Goal: Information Seeking & Learning: Learn about a topic

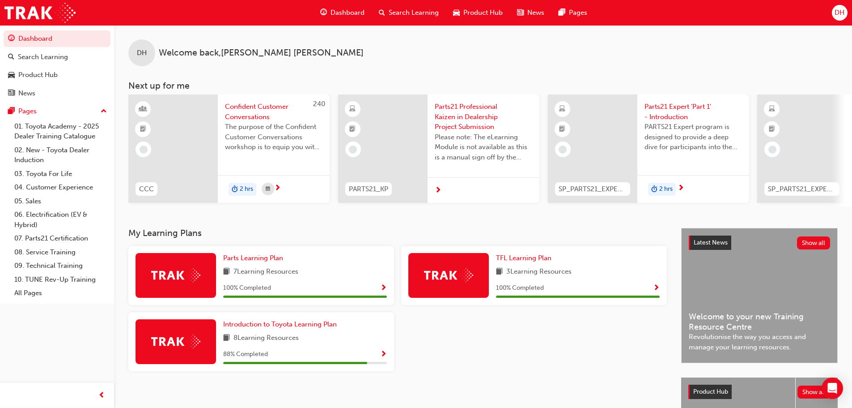
click at [843, 11] on span "DH" at bounding box center [840, 13] width 10 height 10
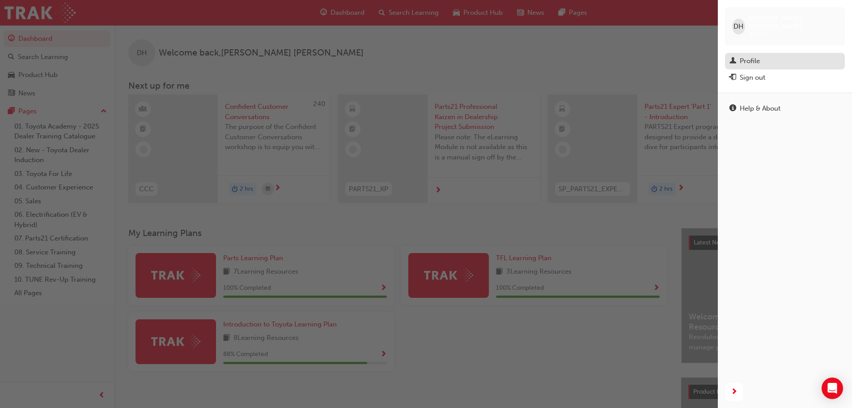
click at [756, 56] on div "Profile" at bounding box center [750, 61] width 20 height 10
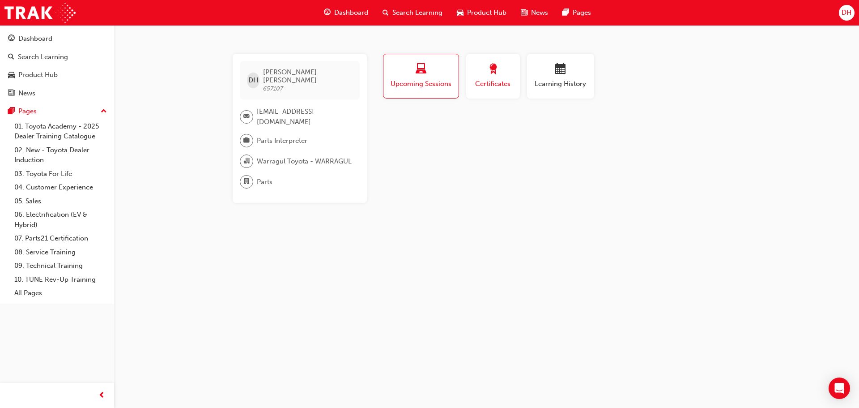
drag, startPoint x: 516, startPoint y: 81, endPoint x: 501, endPoint y: 82, distance: 15.7
click at [509, 82] on button "Certificates" at bounding box center [493, 76] width 54 height 45
drag, startPoint x: 446, startPoint y: 68, endPoint x: 474, endPoint y: 68, distance: 27.3
click at [449, 68] on div "button" at bounding box center [421, 71] width 63 height 14
click at [55, 40] on div "Dashboard" at bounding box center [57, 38] width 98 height 11
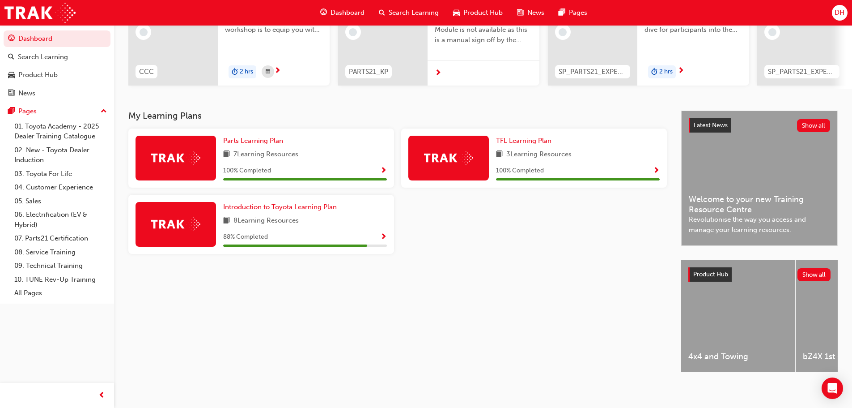
scroll to position [127, 0]
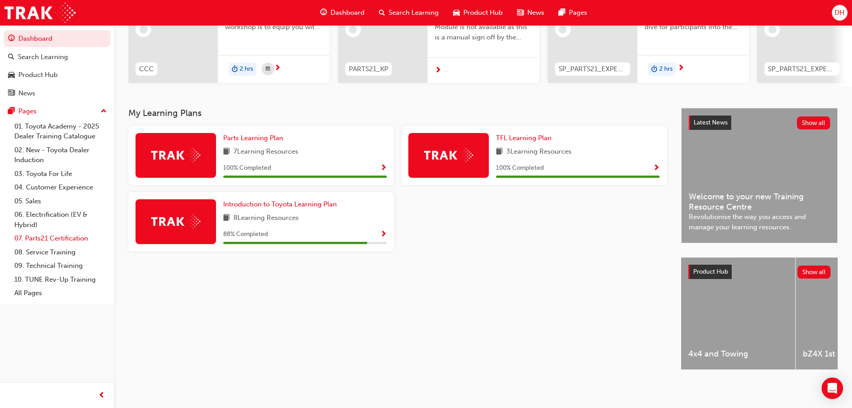
click at [76, 240] on link "07. Parts21 Certification" at bounding box center [61, 238] width 100 height 14
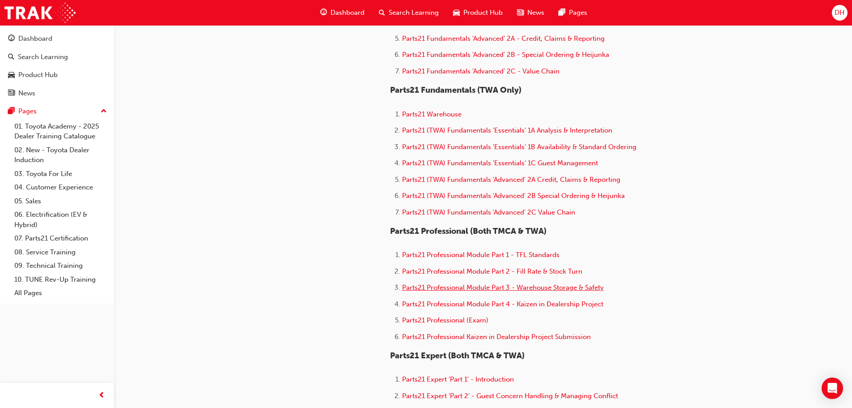
scroll to position [403, 0]
click at [504, 304] on span "Parts21 Professional Module Part 4 - Kaizen in Dealership Project" at bounding box center [502, 303] width 201 height 8
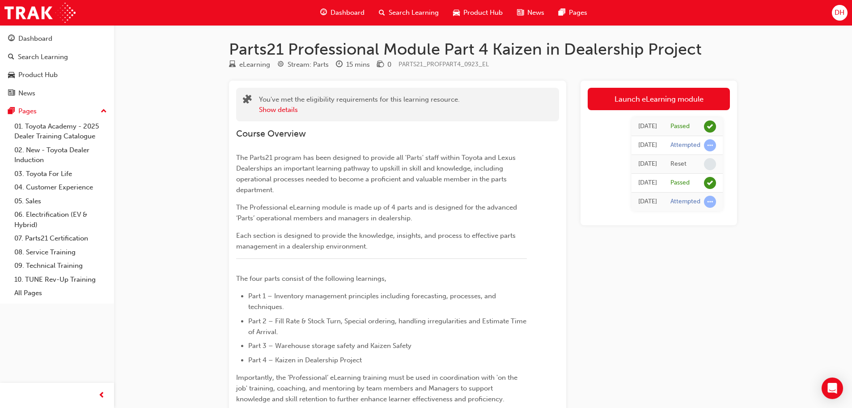
click at [172, 321] on div "Parts21 Professional Module Part 4 Kaizen in Dealership Project eLearning Strea…" at bounding box center [426, 354] width 852 height 709
click at [654, 269] on div "Launch eLearning module Today Passed Today Attempted Today Reset 6 days ago Pas…" at bounding box center [659, 369] width 157 height 577
click at [178, 229] on div "Parts21 Professional Module Part 4 Kaizen in Dealership Project eLearning Strea…" at bounding box center [426, 354] width 852 height 709
click at [775, 73] on div "Parts21 Professional Module Part 4 Kaizen in Dealership Project eLearning Strea…" at bounding box center [426, 354] width 852 height 709
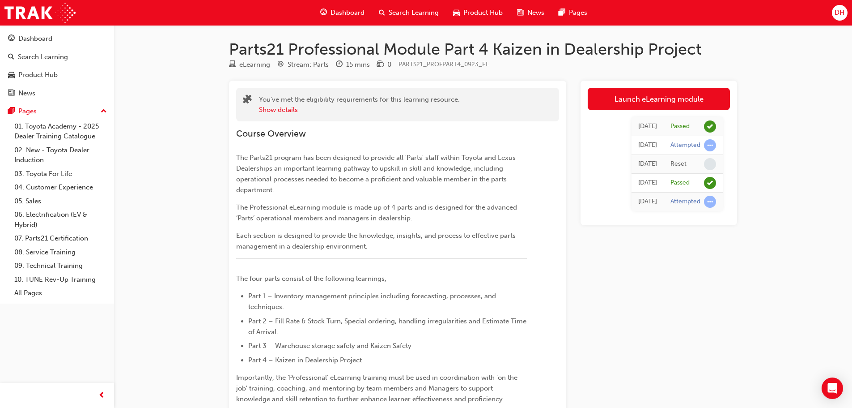
click at [186, 118] on div "Parts21 Professional Module Part 4 Kaizen in Dealership Project eLearning Strea…" at bounding box center [426, 354] width 852 height 709
click at [187, 118] on div "Parts21 Professional Module Part 4 Kaizen in Dealership Project eLearning Strea…" at bounding box center [426, 354] width 852 height 709
click at [288, 108] on button "Show details" at bounding box center [278, 110] width 39 height 10
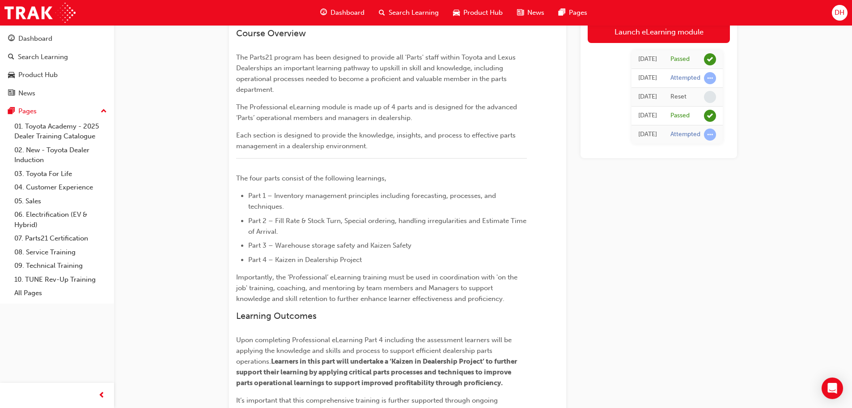
scroll to position [119, 0]
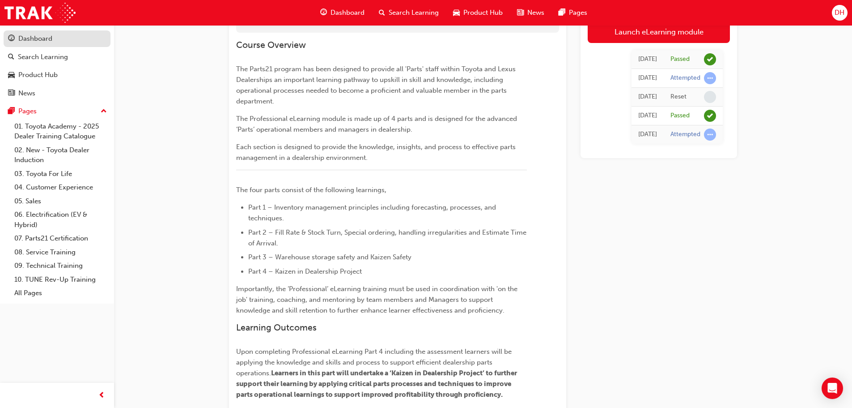
click at [49, 42] on div "Dashboard" at bounding box center [35, 39] width 34 height 10
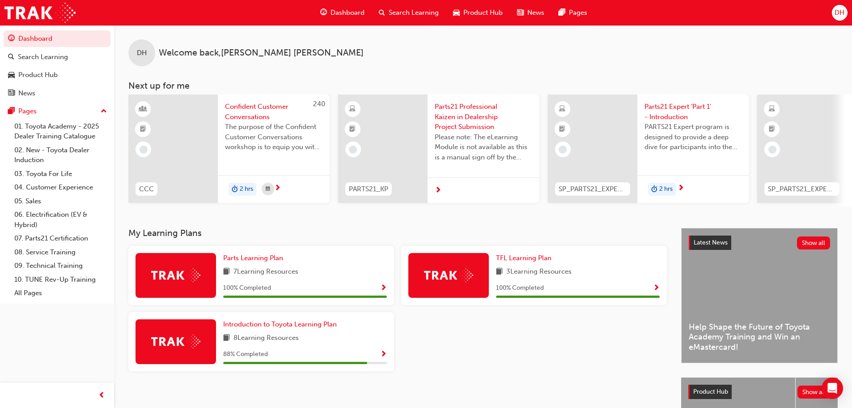
drag, startPoint x: 67, startPoint y: 236, endPoint x: 119, endPoint y: 239, distance: 52.4
click at [67, 236] on link "07. Parts21 Certification" at bounding box center [61, 238] width 100 height 14
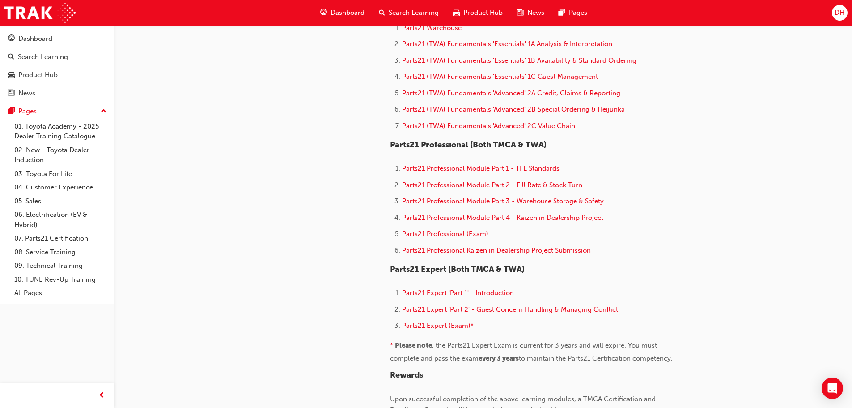
scroll to position [492, 0]
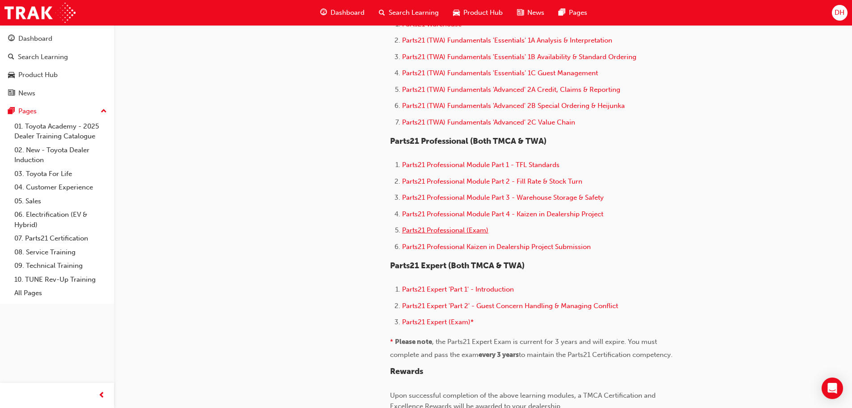
click at [472, 233] on span "Parts21 Professional (Exam)" at bounding box center [445, 230] width 86 height 8
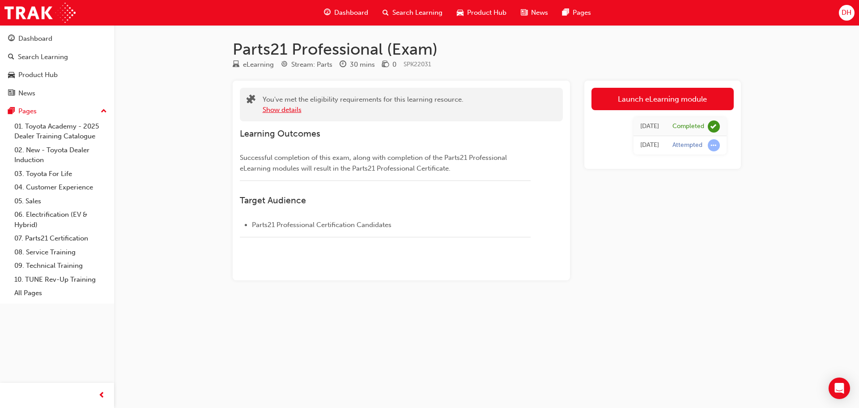
click at [286, 107] on button "Show details" at bounding box center [282, 110] width 39 height 10
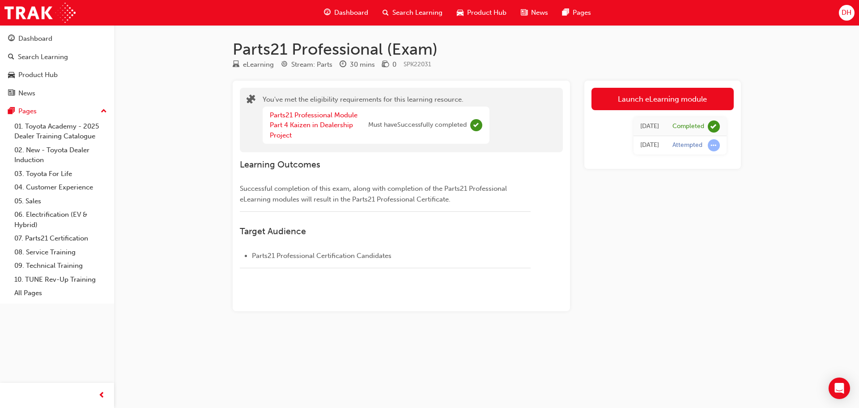
click at [369, 159] on h3 "Learning Outcomes" at bounding box center [385, 164] width 291 height 10
click at [641, 179] on div "Launch eLearning module 5 days ago Completed 5 days ago Attempted" at bounding box center [662, 196] width 157 height 230
click at [535, 199] on div "Learning Outcomes Successful completion of this exam, along with completion of …" at bounding box center [401, 215] width 323 height 127
click at [369, 260] on li "Parts21 Professional Certification Candidates" at bounding box center [391, 255] width 279 height 11
click at [664, 99] on link "Launch eLearning module" at bounding box center [662, 99] width 142 height 22
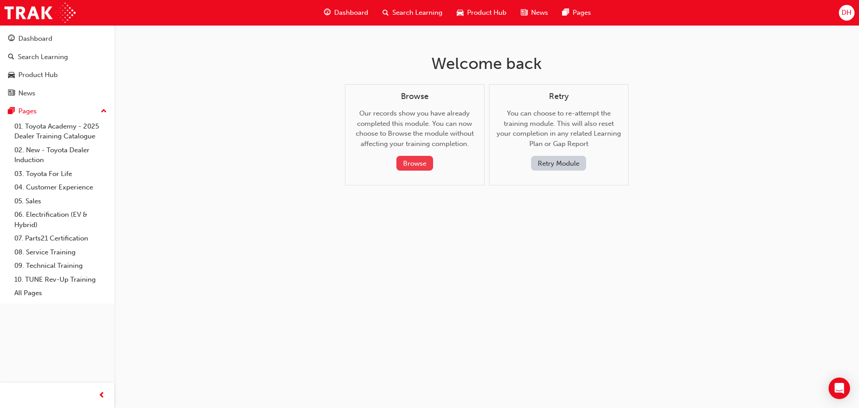
click at [417, 163] on button "Browse" at bounding box center [414, 163] width 37 height 15
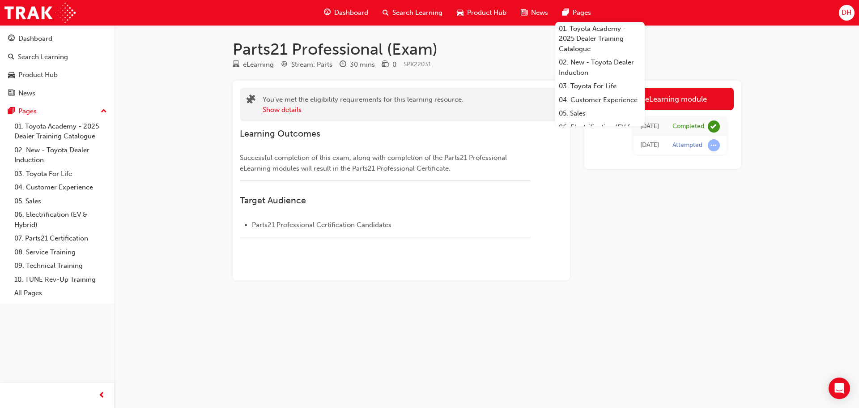
click at [809, 57] on div "Parts21 Professional (Exam) eLearning Stream: Parts 30 mins 0 SPK22031 You've m…" at bounding box center [429, 204] width 859 height 408
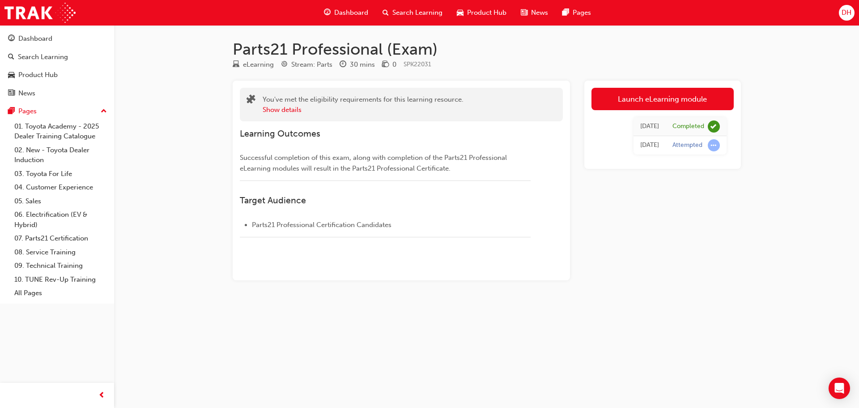
click at [849, 13] on span "DH" at bounding box center [846, 13] width 10 height 10
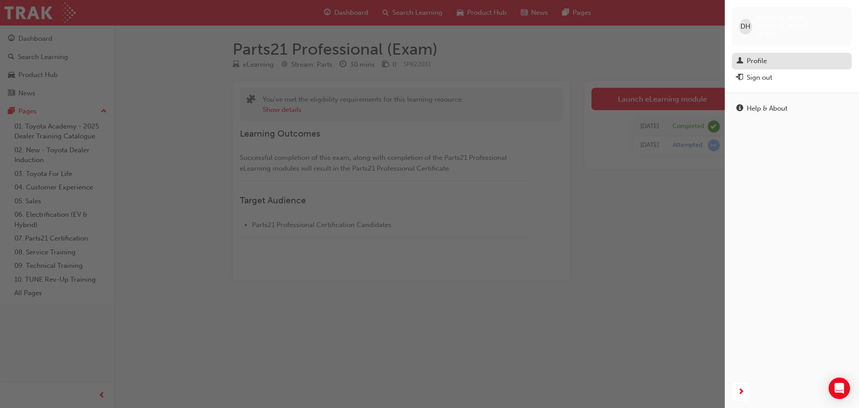
click at [750, 56] on div "Profile" at bounding box center [757, 61] width 20 height 10
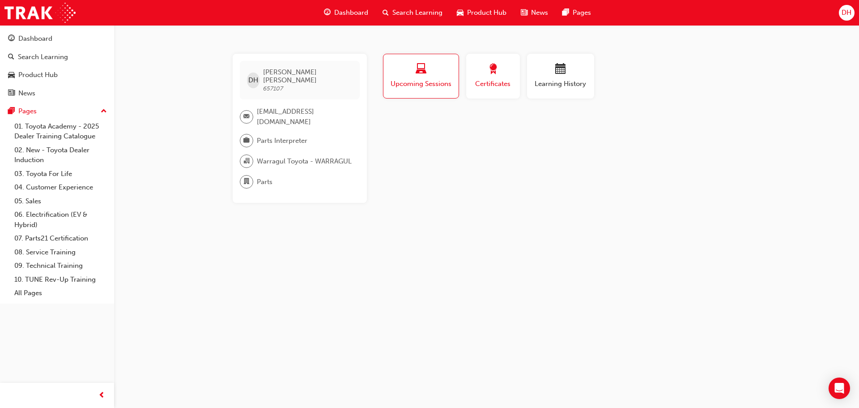
click at [502, 74] on div "button" at bounding box center [493, 71] width 40 height 14
click at [448, 79] on span "Upcoming Sessions" at bounding box center [421, 84] width 63 height 10
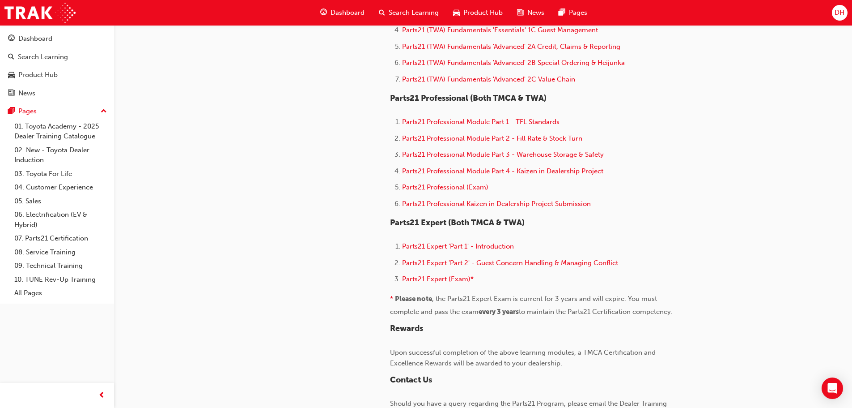
scroll to position [537, 0]
click at [507, 169] on span "Parts21 Professional Module Part 4 - Kaizen in Dealership Project" at bounding box center [502, 169] width 201 height 8
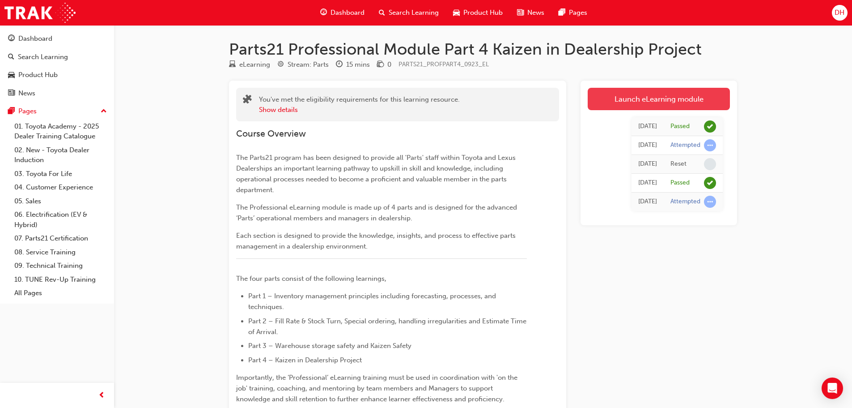
click at [649, 102] on link "Launch eLearning module" at bounding box center [659, 99] width 142 height 22
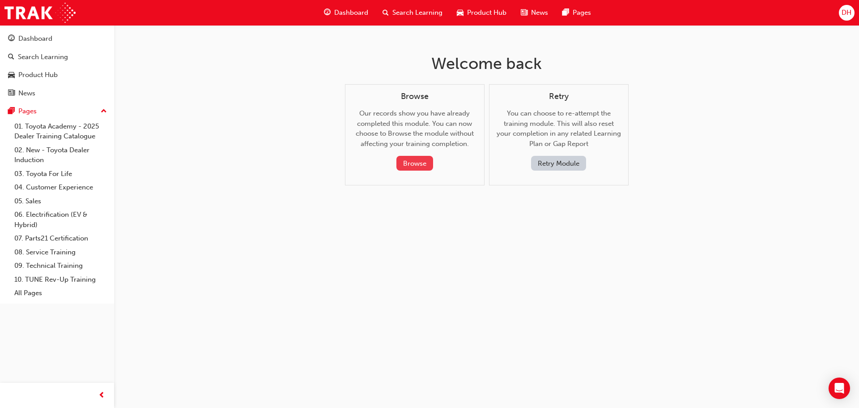
click at [415, 164] on button "Browse" at bounding box center [414, 163] width 37 height 15
